Goal: Task Accomplishment & Management: Manage account settings

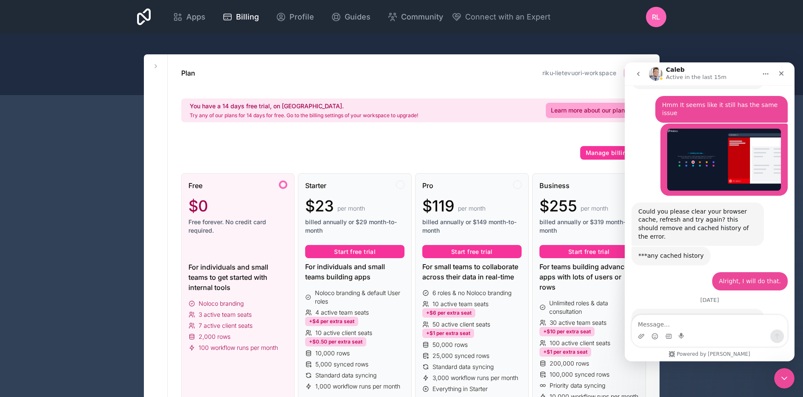
scroll to position [537, 0]
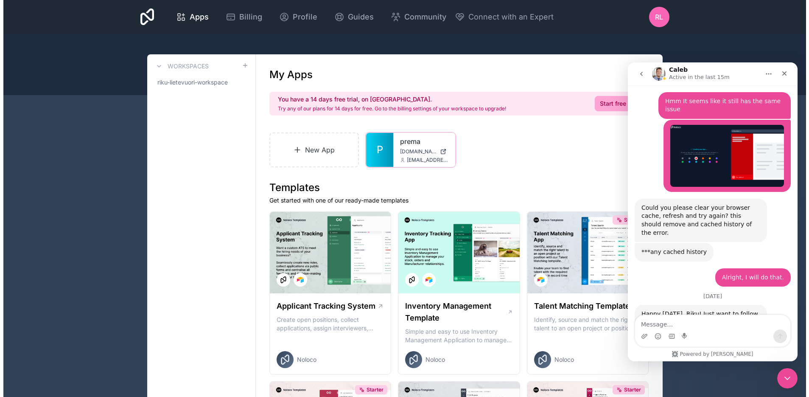
scroll to position [537, 0]
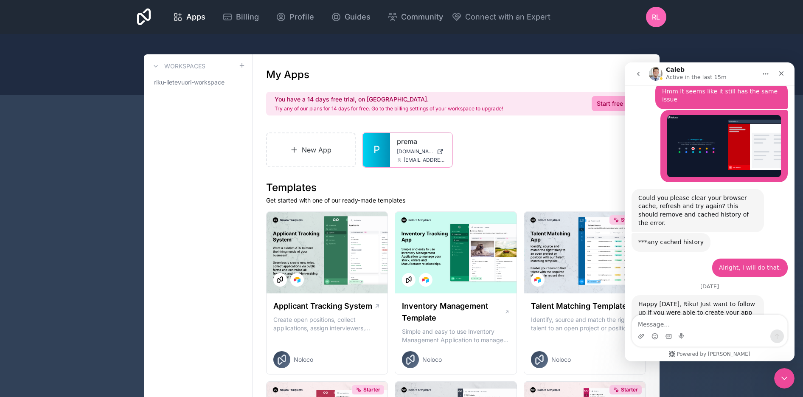
click at [375, 154] on span "P" at bounding box center [376, 150] width 6 height 14
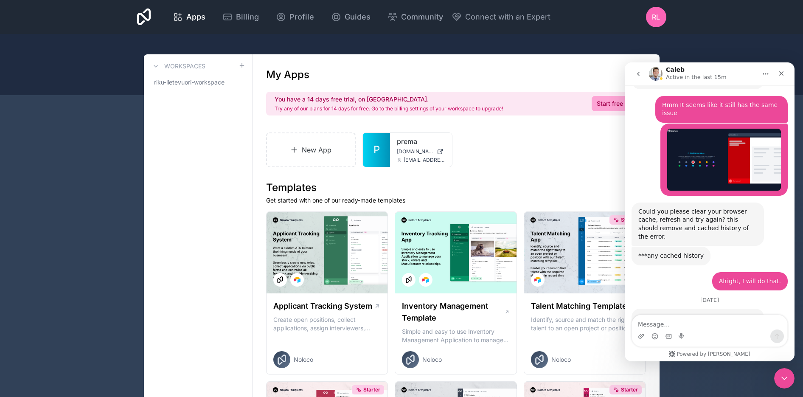
scroll to position [537, 0]
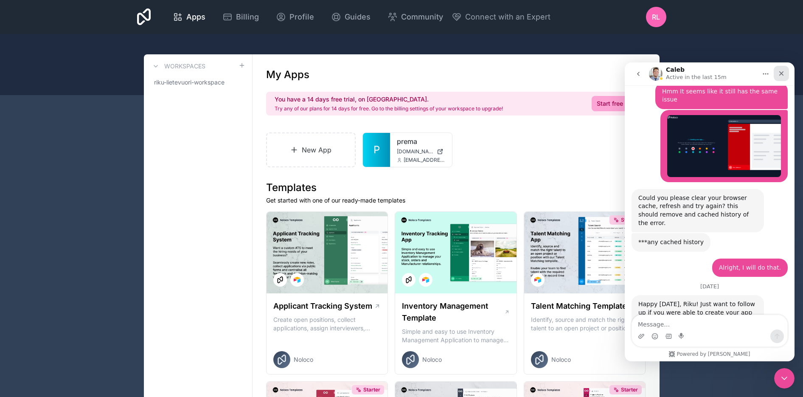
click at [778, 68] on div "Close" at bounding box center [780, 73] width 15 height 15
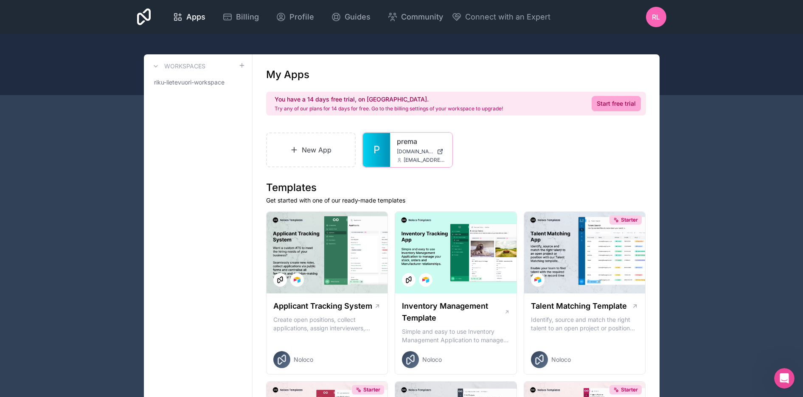
click at [0, 0] on div at bounding box center [0, 0] width 0 height 0
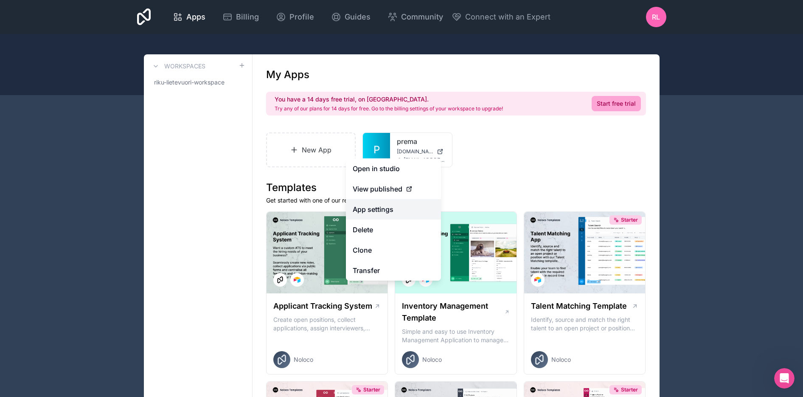
click at [388, 211] on link "App settings" at bounding box center [393, 209] width 95 height 20
